Goal: Transaction & Acquisition: Obtain resource

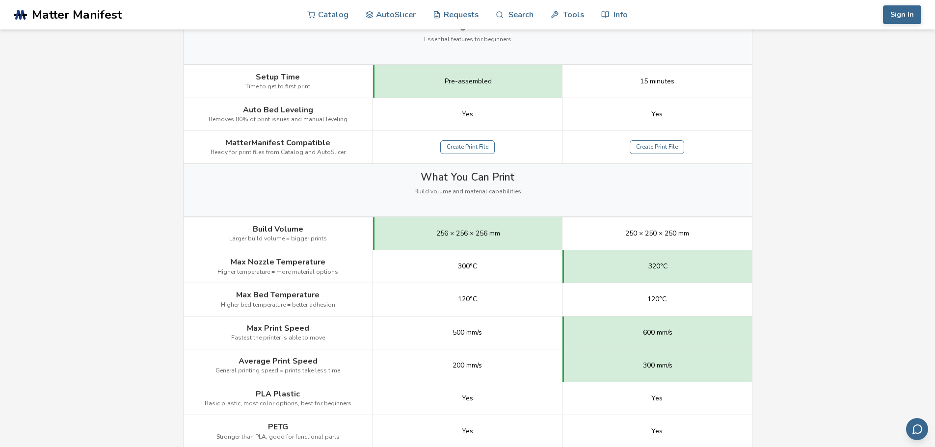
scroll to position [393, 0]
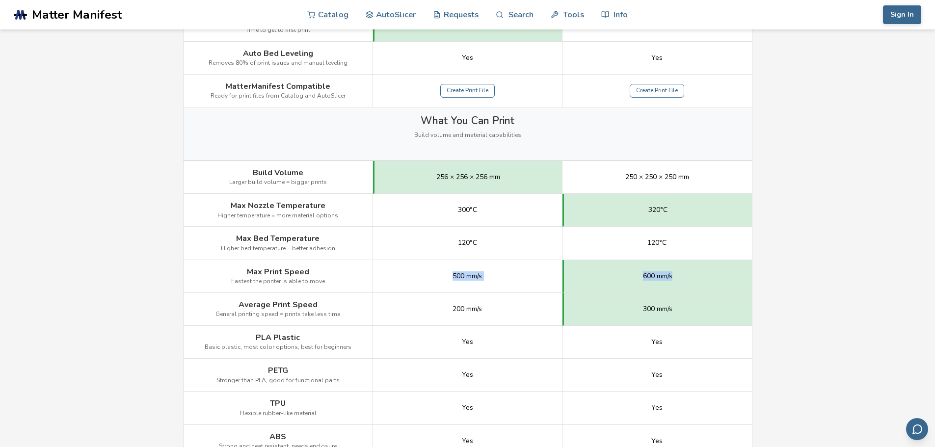
drag, startPoint x: 339, startPoint y: 283, endPoint x: 700, endPoint y: 281, distance: 360.7
click at [0, 0] on div "Max Print Speed Fastest the printer is able to move 500 mm/s 600 mm/s" at bounding box center [0, 0] width 0 height 0
click at [706, 281] on div "600 mm/s" at bounding box center [656, 276] width 189 height 33
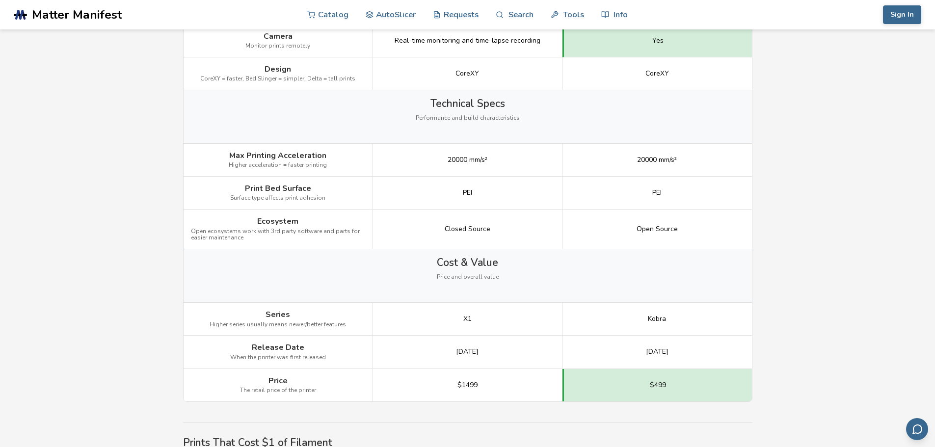
scroll to position [1325, 0]
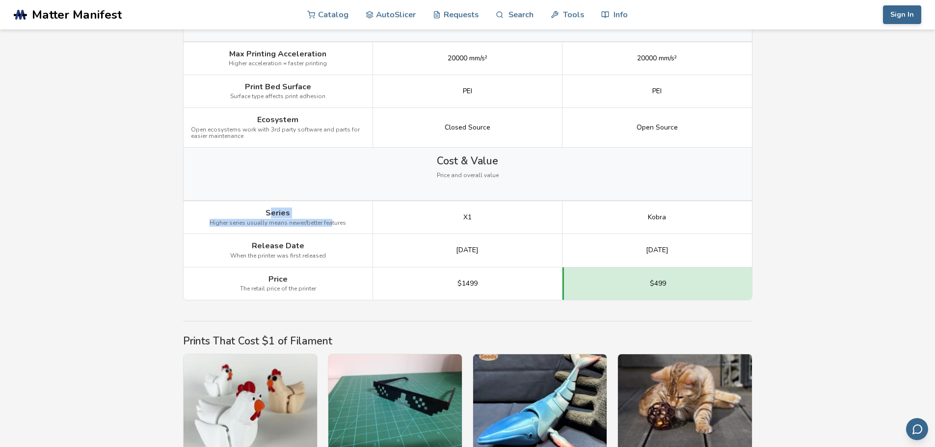
drag, startPoint x: 276, startPoint y: 214, endPoint x: 342, endPoint y: 223, distance: 66.3
click at [330, 222] on div "Series Higher series usually means newer/better features" at bounding box center [278, 217] width 189 height 33
drag, startPoint x: 528, startPoint y: 225, endPoint x: 688, endPoint y: 229, distance: 160.0
click at [0, 0] on div "Series Higher series usually means newer/better features X1 Kobra" at bounding box center [0, 0] width 0 height 0
click at [712, 229] on div "Kobra" at bounding box center [656, 217] width 189 height 33
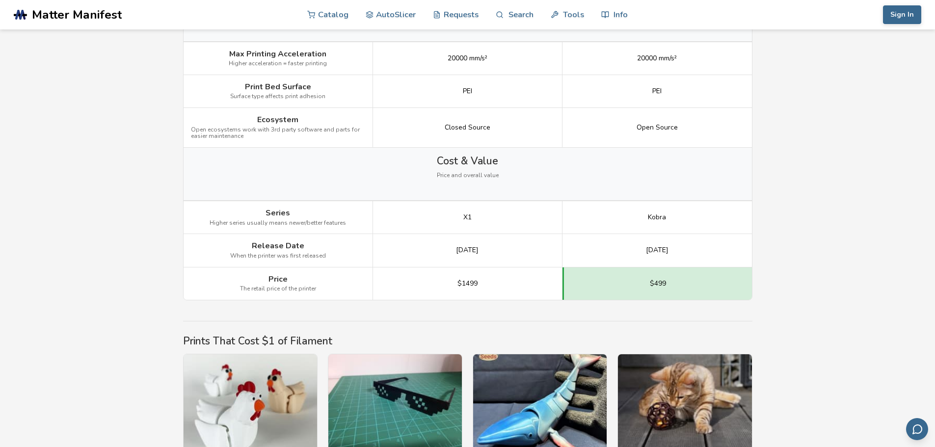
click at [712, 229] on div "Kobra" at bounding box center [656, 217] width 189 height 33
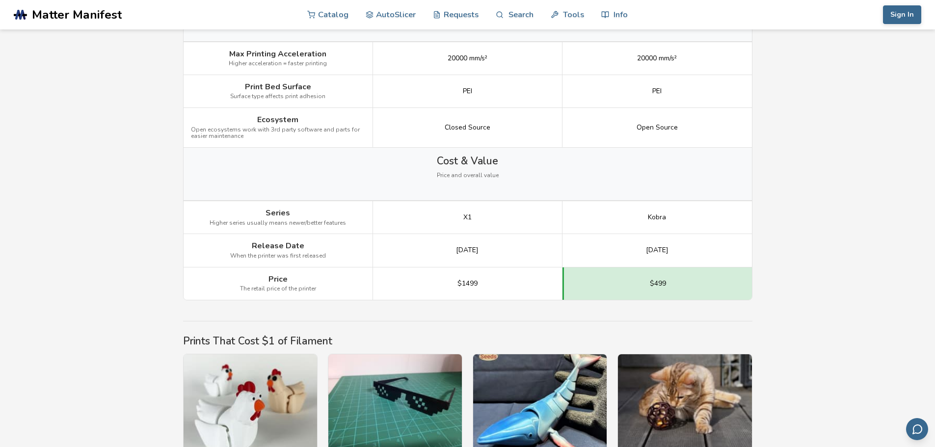
click at [712, 229] on div "Kobra" at bounding box center [656, 217] width 189 height 33
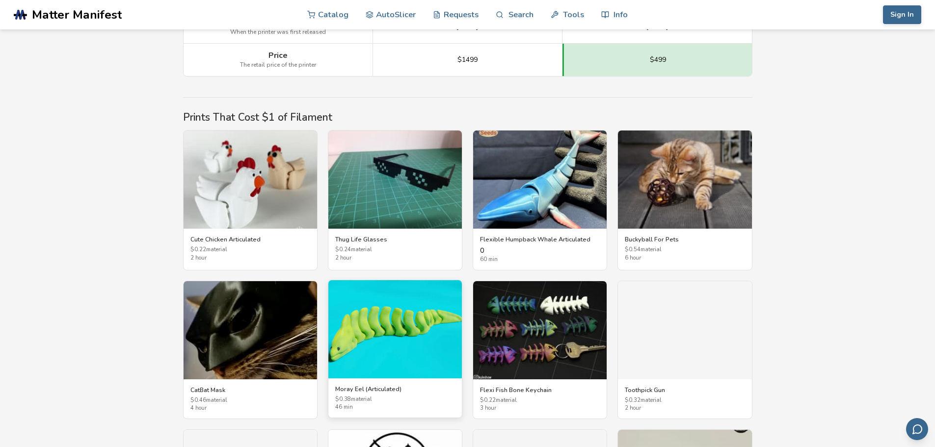
scroll to position [1570, 0]
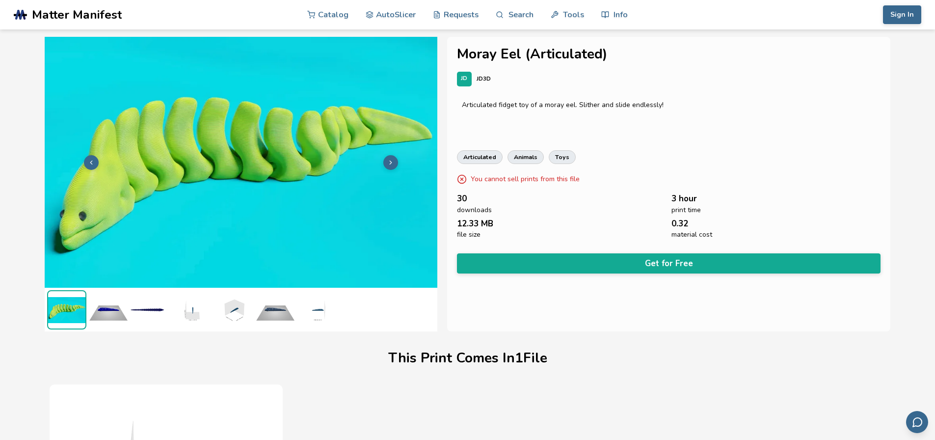
click at [106, 302] on img at bounding box center [108, 309] width 39 height 39
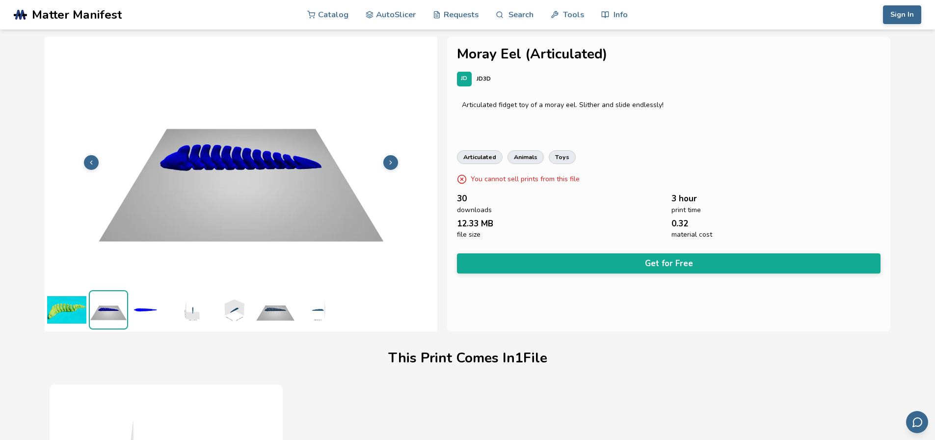
click at [145, 310] on img at bounding box center [150, 309] width 39 height 39
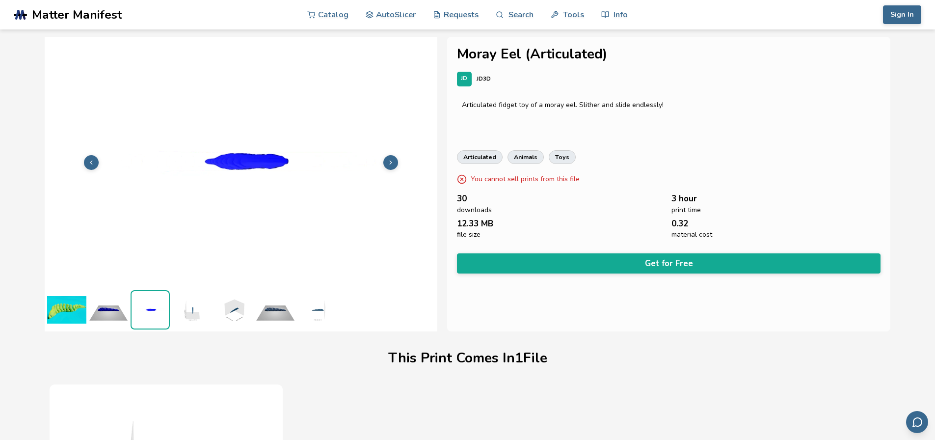
click at [187, 309] on img at bounding box center [191, 309] width 39 height 39
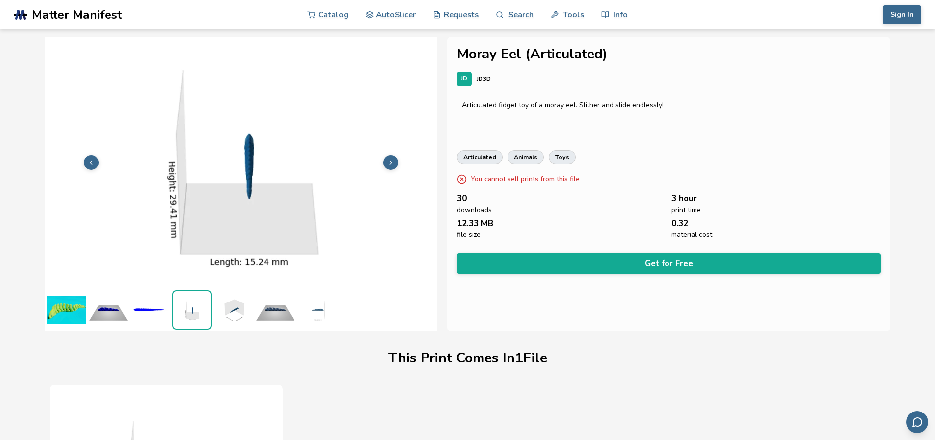
click at [230, 310] on img at bounding box center [233, 309] width 39 height 39
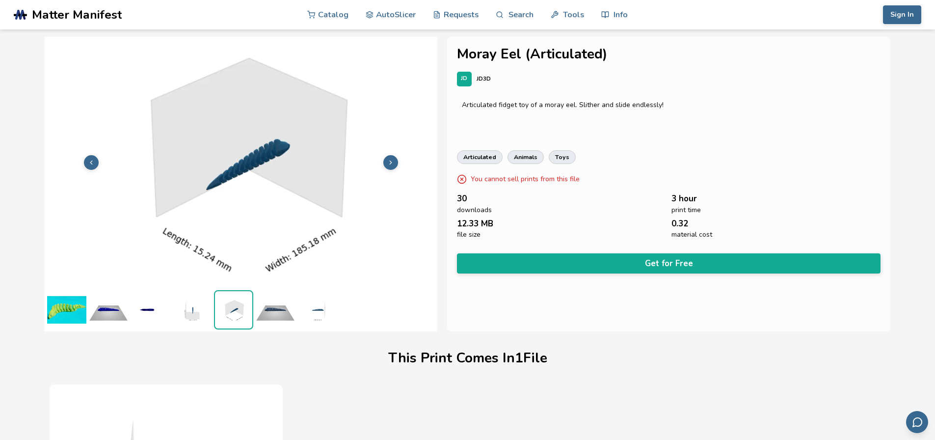
click at [255, 310] on ul at bounding box center [241, 310] width 393 height 44
click at [284, 312] on img at bounding box center [275, 309] width 39 height 39
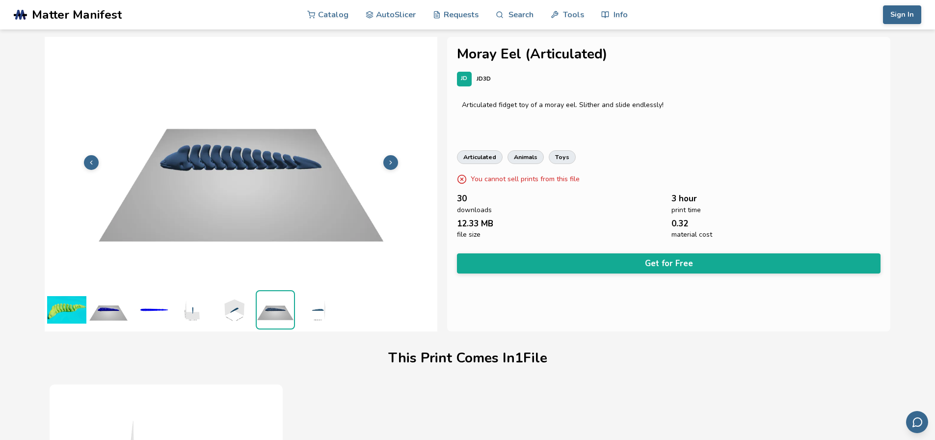
click at [323, 311] on img at bounding box center [316, 309] width 39 height 39
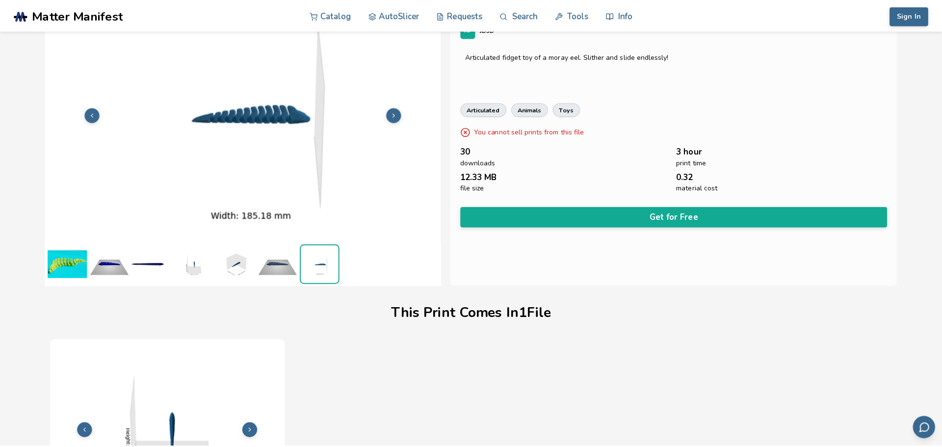
scroll to position [49, 0]
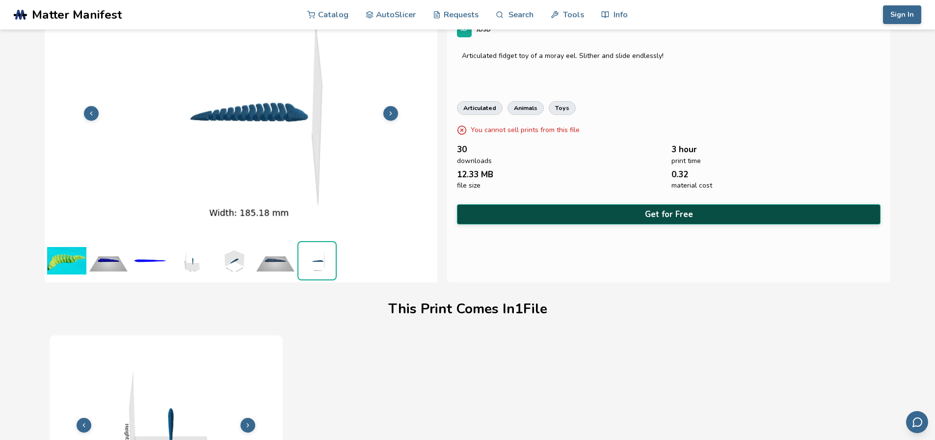
click at [669, 209] on button "Get for Free" at bounding box center [669, 214] width 424 height 20
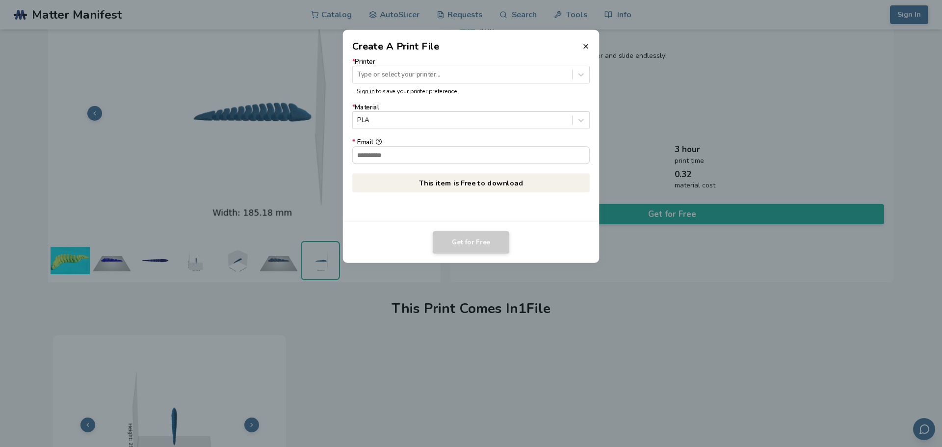
click at [522, 83] on form "* Printer Type or select your printer... Sign in to save your printer preferenc…" at bounding box center [471, 111] width 238 height 106
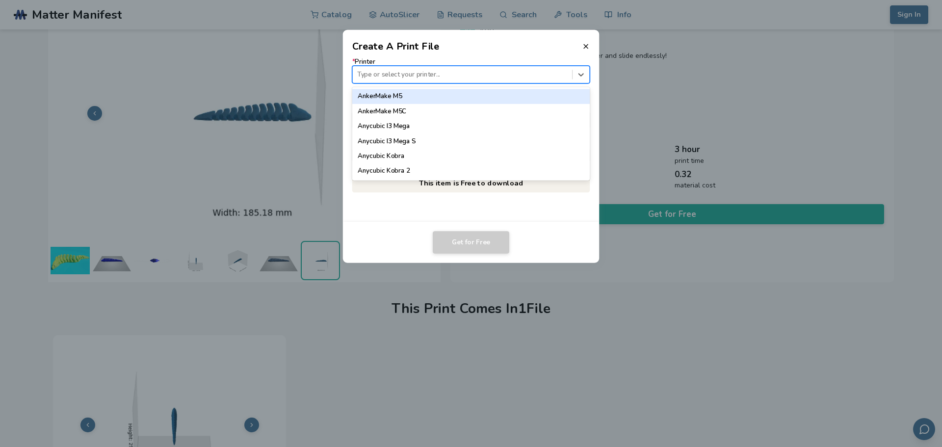
click at [524, 79] on div "Type or select your printer..." at bounding box center [462, 74] width 219 height 13
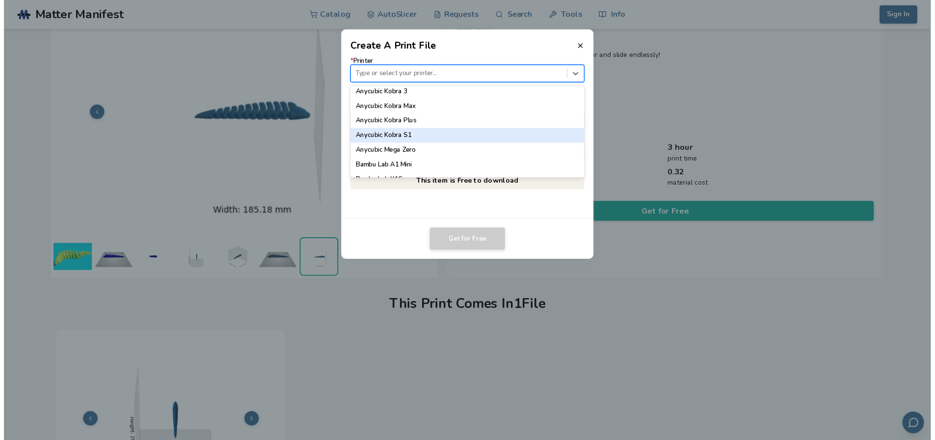
scroll to position [147, 0]
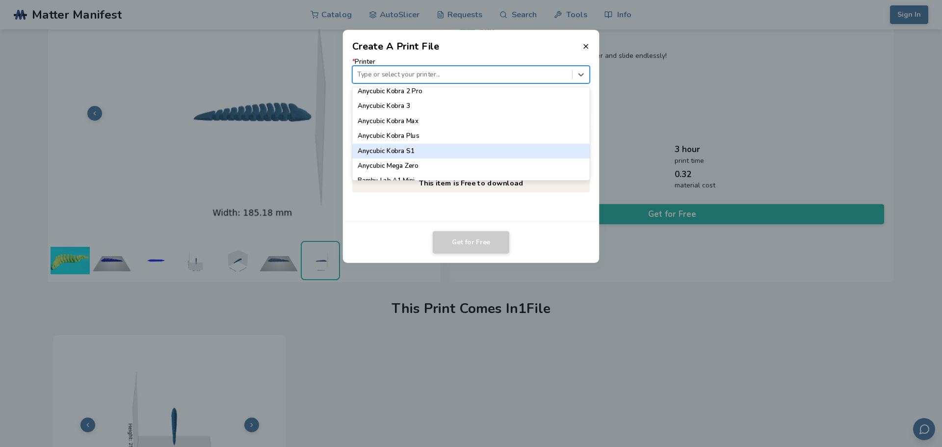
click at [406, 155] on div "Anycubic Kobra S1" at bounding box center [471, 151] width 238 height 15
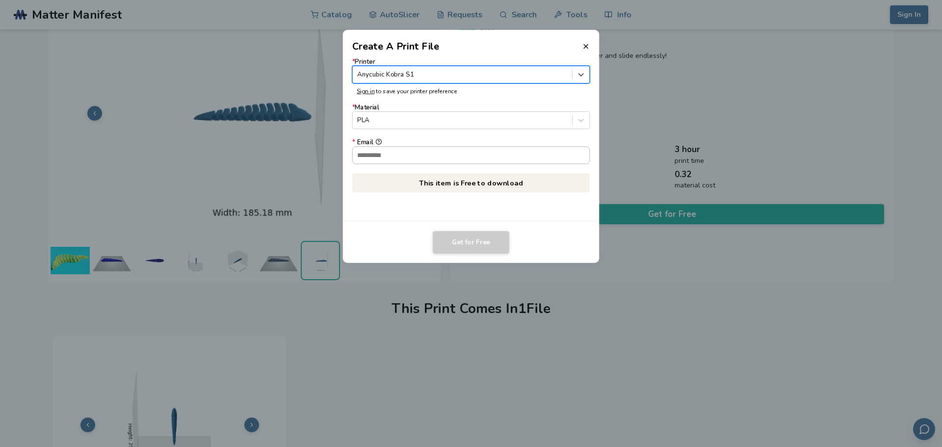
click at [424, 151] on input "* Email" at bounding box center [471, 155] width 237 height 17
type input "**********"
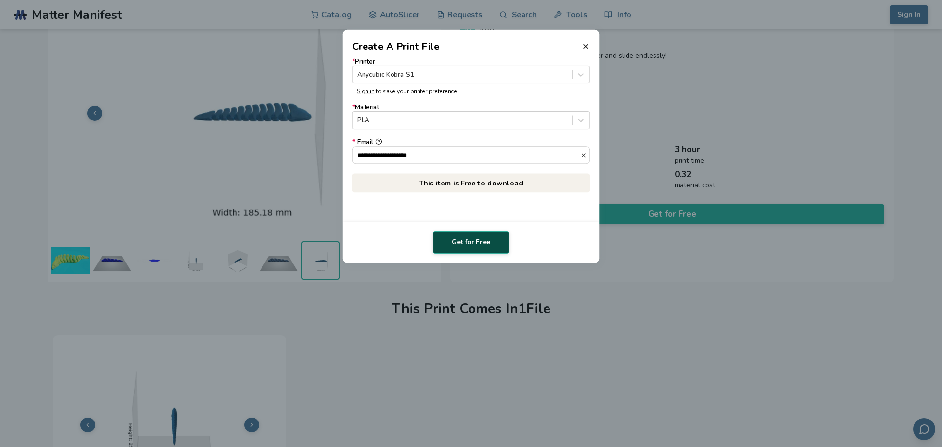
click at [461, 247] on button "Get for Free" at bounding box center [471, 242] width 77 height 23
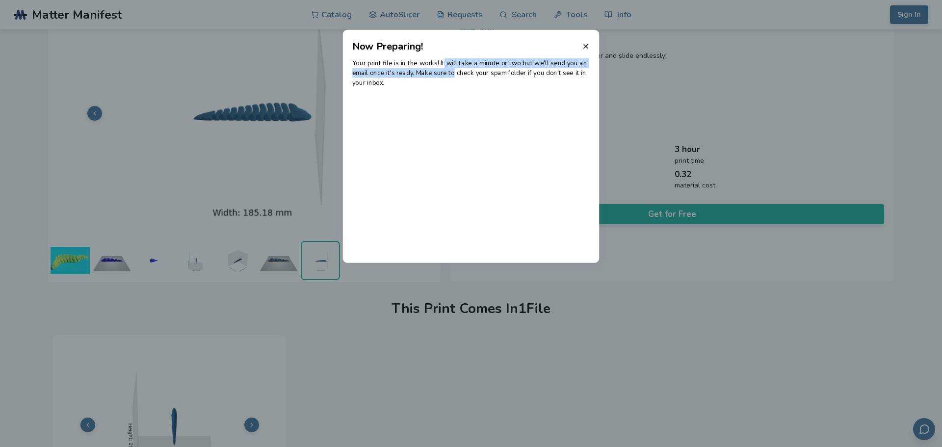
drag, startPoint x: 447, startPoint y: 60, endPoint x: 453, endPoint y: 77, distance: 17.5
click at [451, 77] on p "Your print file is in the works! It will take a minute or two but we'll send yo…" at bounding box center [471, 72] width 238 height 29
click at [581, 46] on header "Now Preparing!" at bounding box center [471, 42] width 257 height 24
click at [588, 47] on icon at bounding box center [586, 46] width 8 height 8
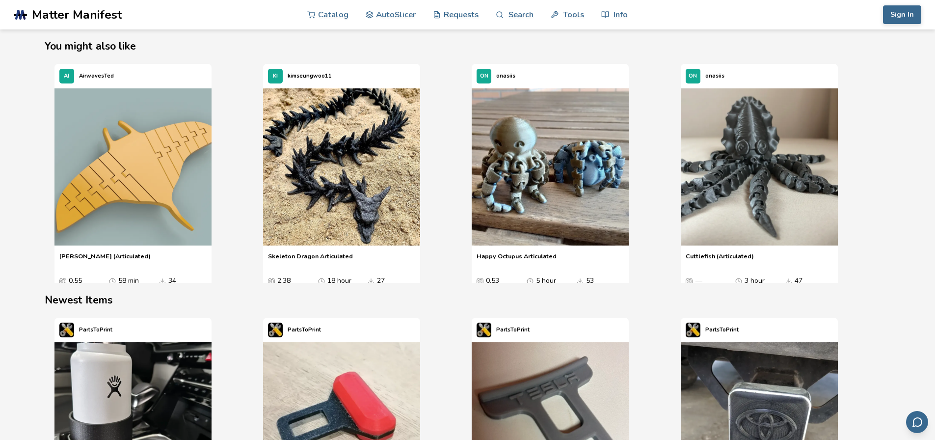
scroll to position [1144, 0]
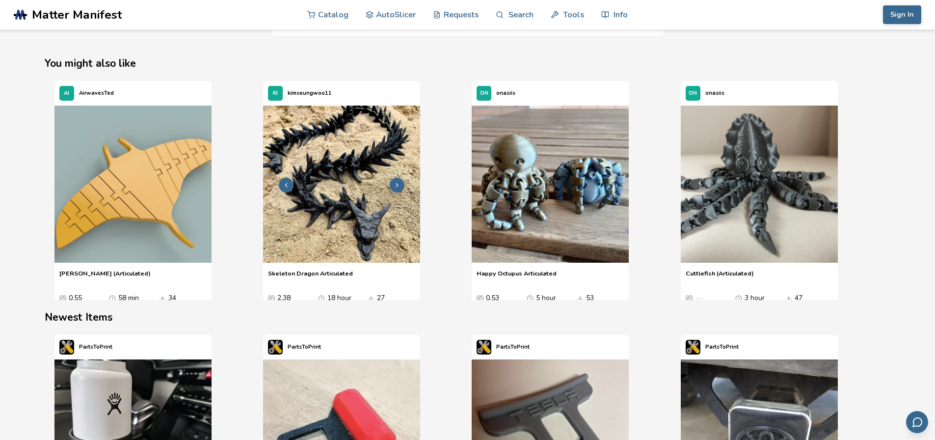
click at [364, 192] on img "2 / 4" at bounding box center [341, 183] width 157 height 157
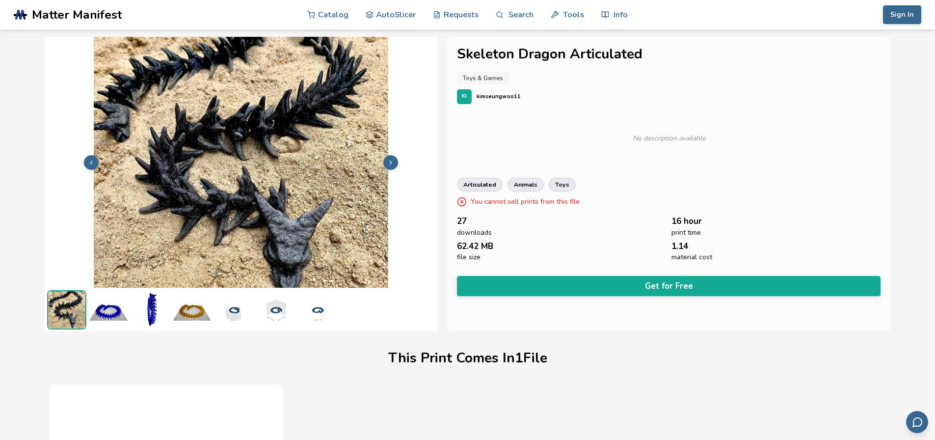
click at [541, 66] on div "**********" at bounding box center [669, 184] width 444 height 294
click at [561, 49] on h1 "Skeleton Dragon Articulated" at bounding box center [669, 54] width 424 height 15
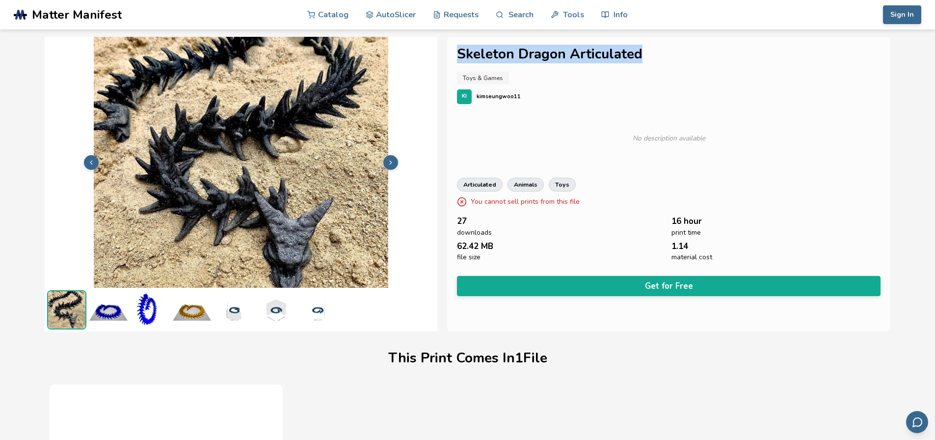
click at [561, 50] on h1 "Skeleton Dragon Articulated" at bounding box center [669, 54] width 424 height 15
